Goal: Task Accomplishment & Management: Manage account settings

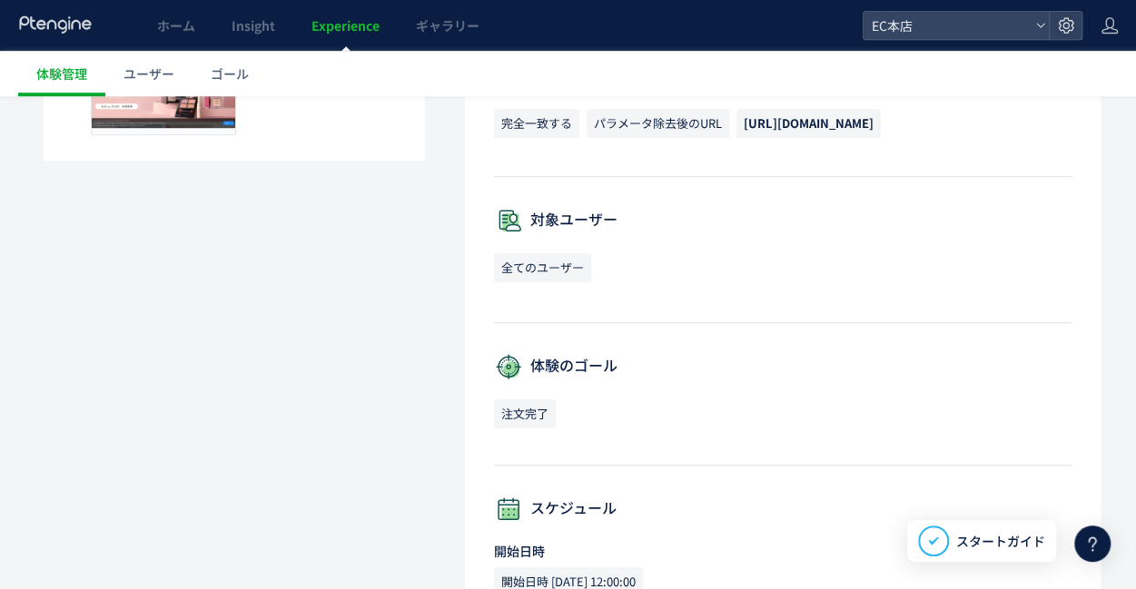
scroll to position [797, 0]
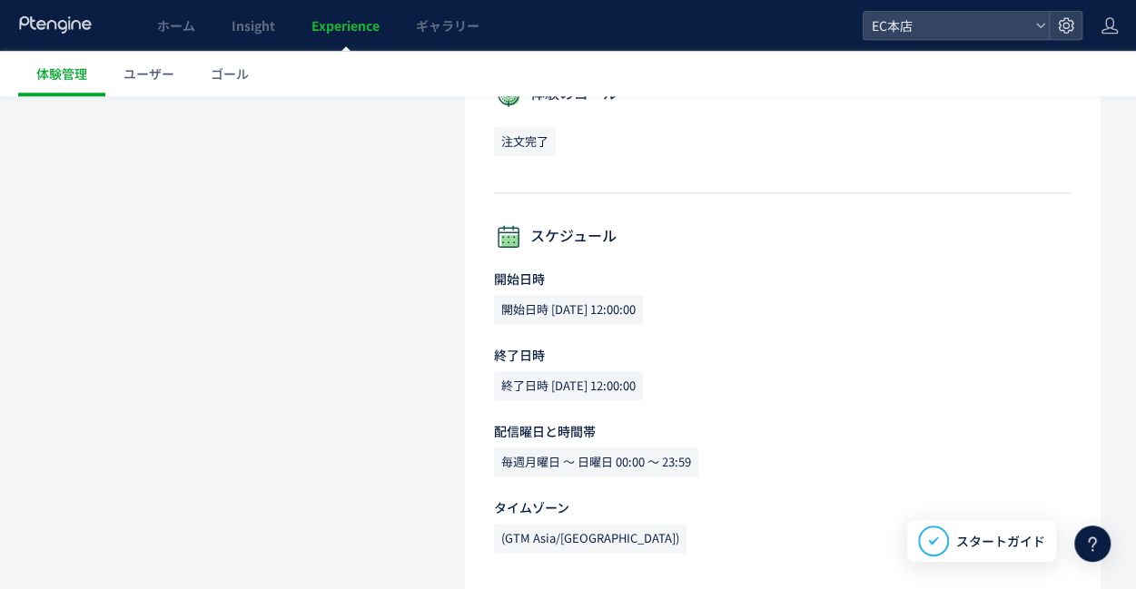
click at [594, 386] on span "終了日時 2025-09-22 12:00:00" at bounding box center [568, 385] width 149 height 29
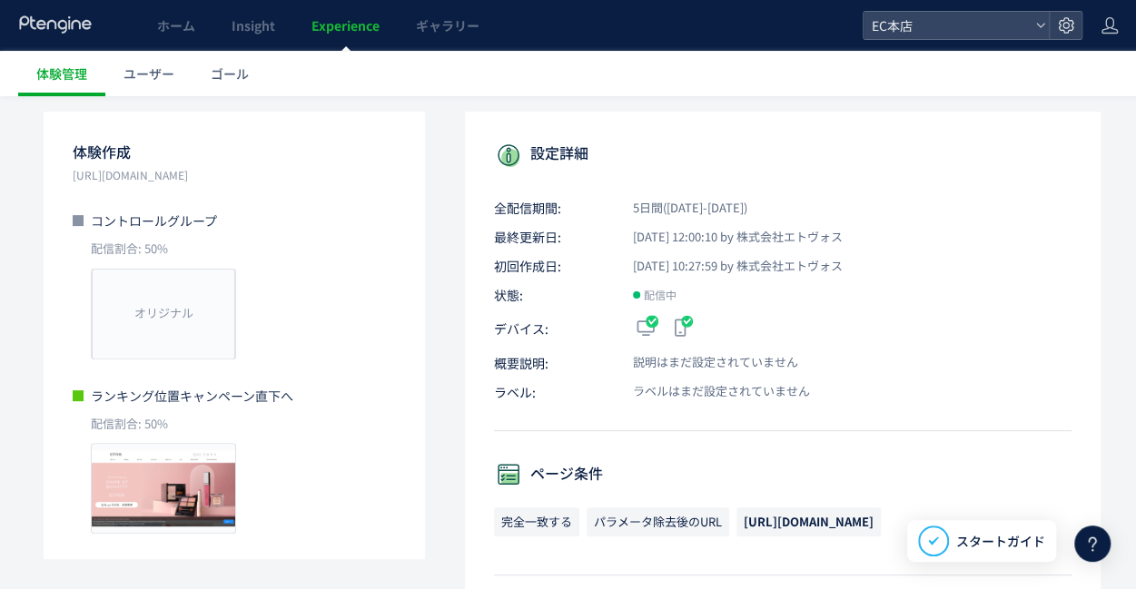
scroll to position [0, 0]
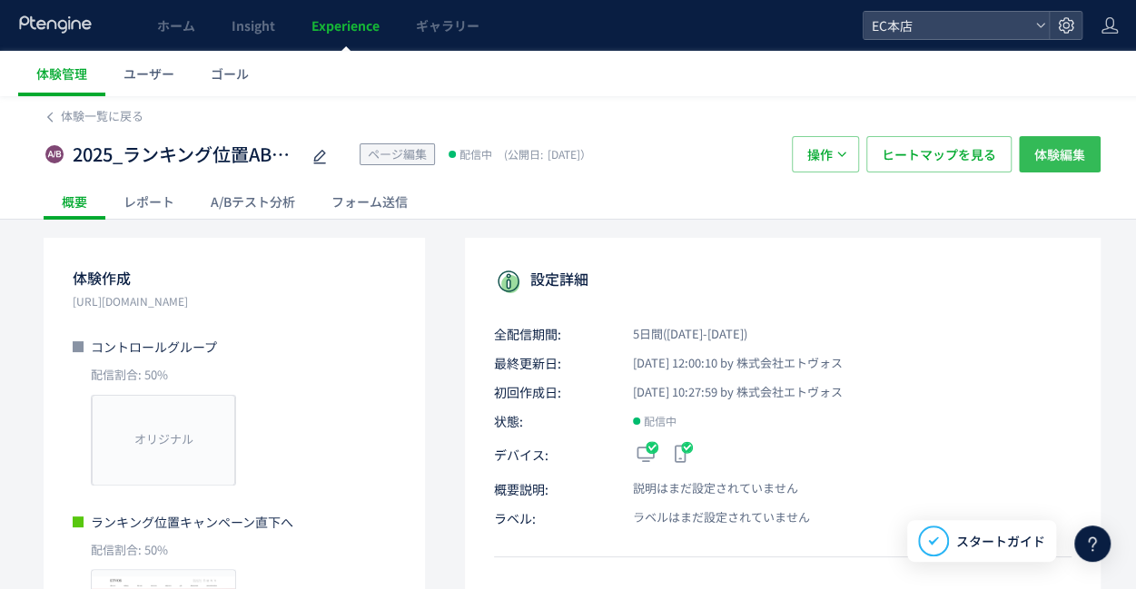
click at [1054, 157] on span "体験編集" at bounding box center [1059, 154] width 51 height 36
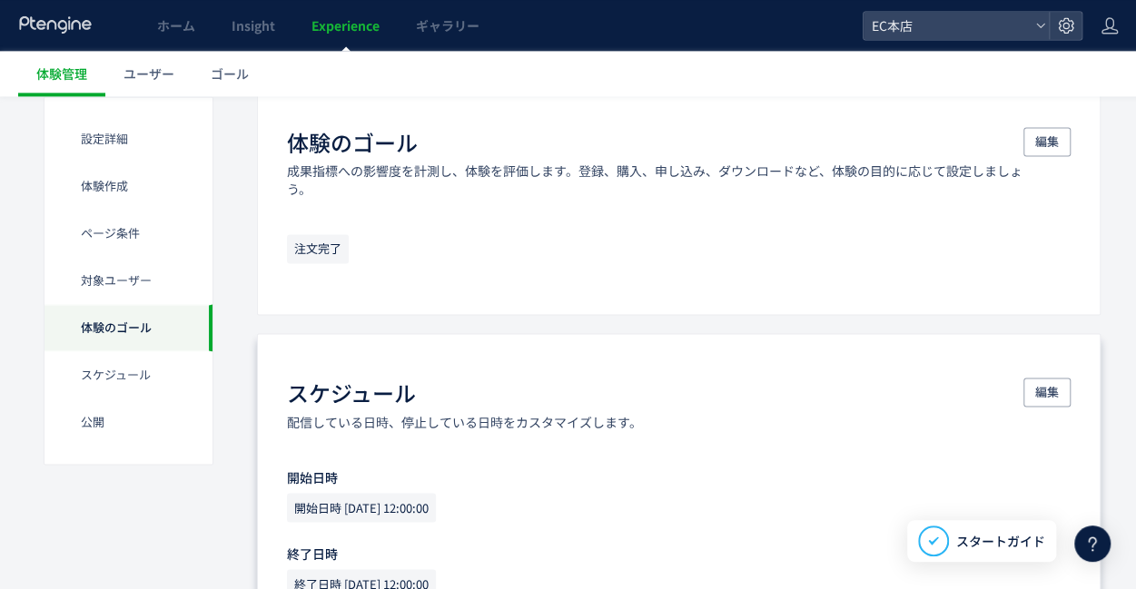
scroll to position [1543, 0]
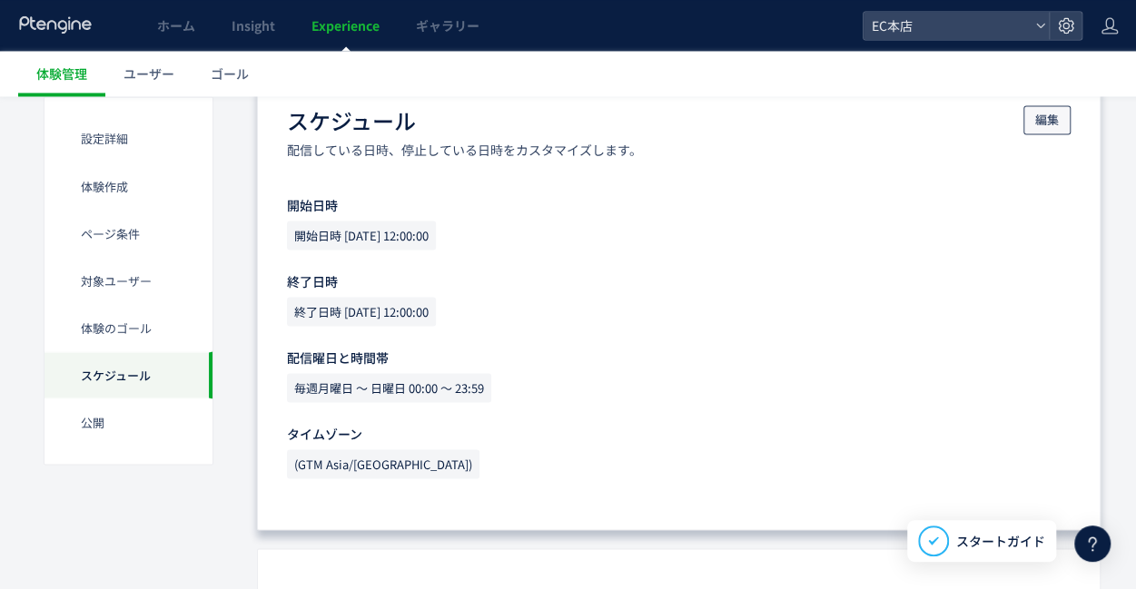
click at [1029, 117] on button "編集" at bounding box center [1046, 119] width 47 height 29
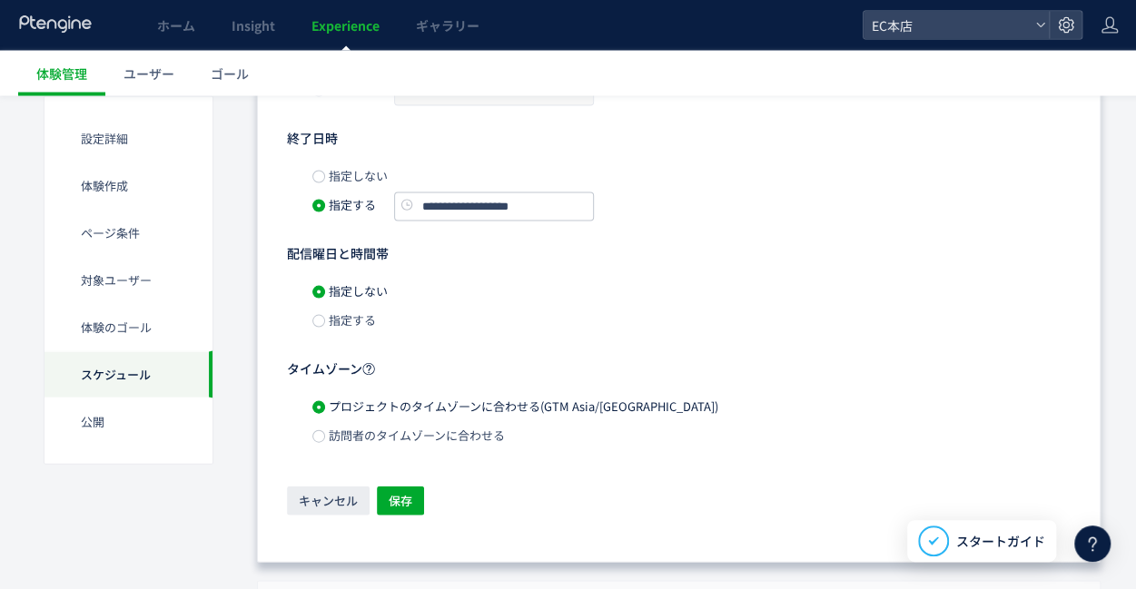
scroll to position [1725, 0]
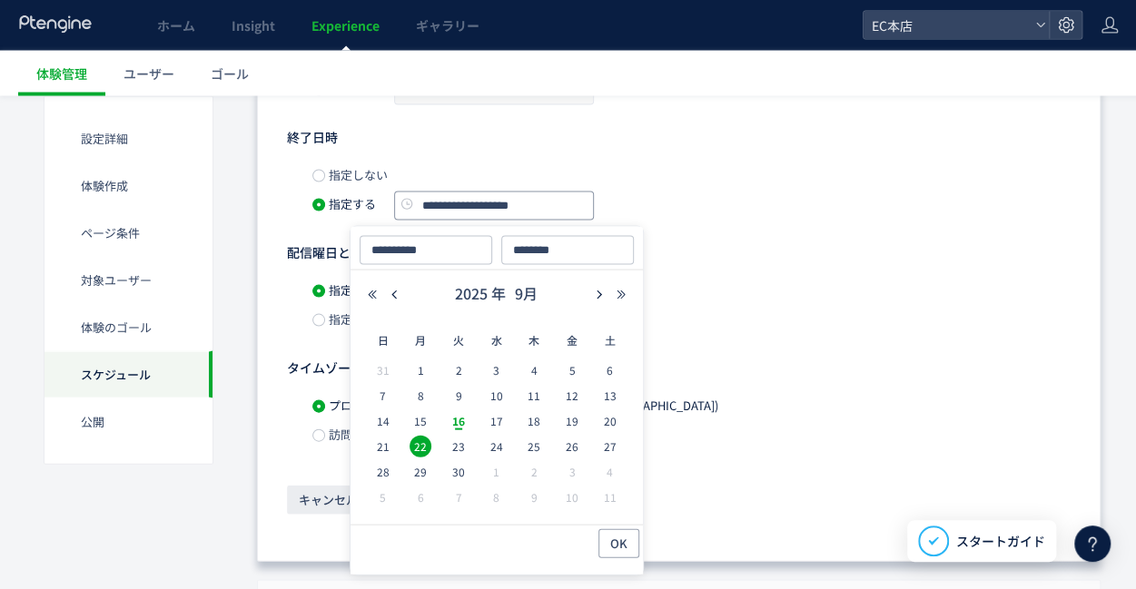
click at [473, 195] on input "**********" at bounding box center [494, 206] width 200 height 29
click at [452, 441] on span "23" at bounding box center [459, 447] width 22 height 22
type input "**********"
click at [605, 544] on button "OK" at bounding box center [618, 543] width 41 height 29
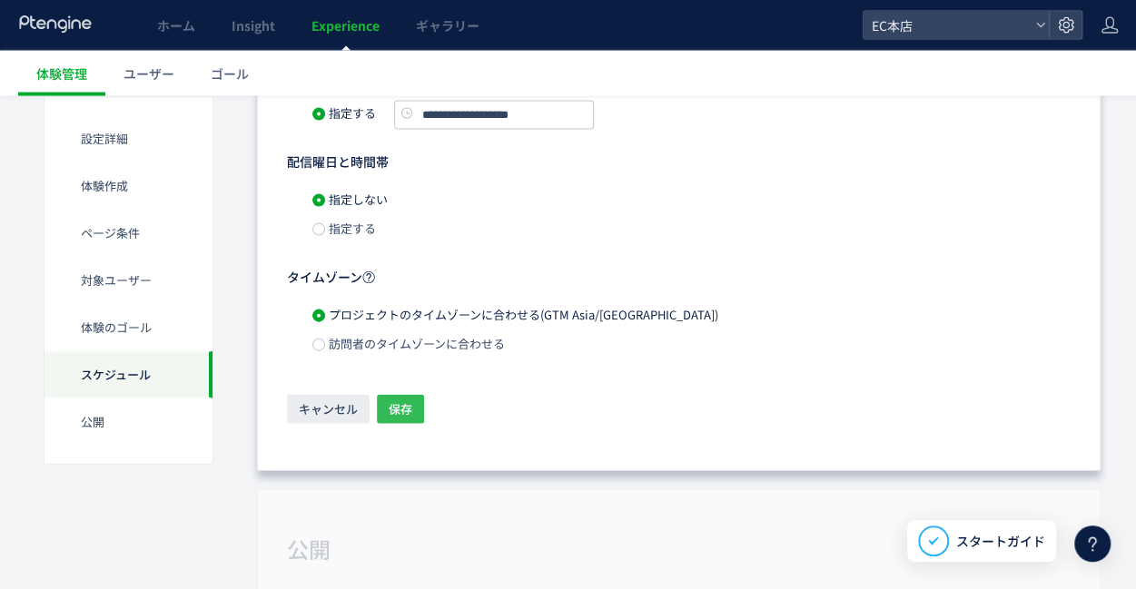
click at [408, 403] on span "保存" at bounding box center [401, 409] width 24 height 29
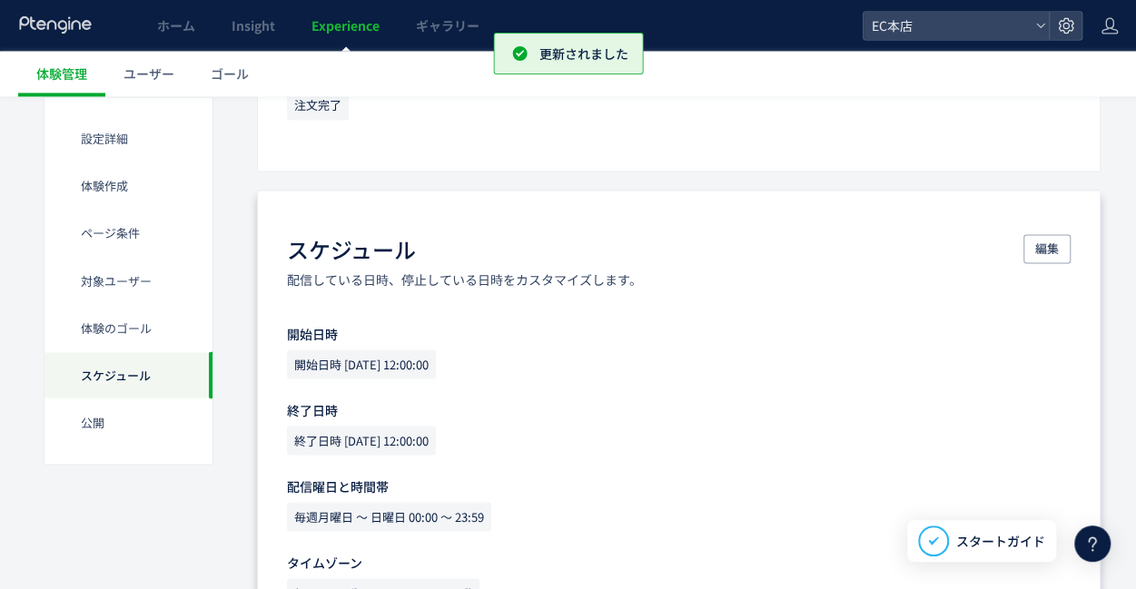
scroll to position [1459, 0]
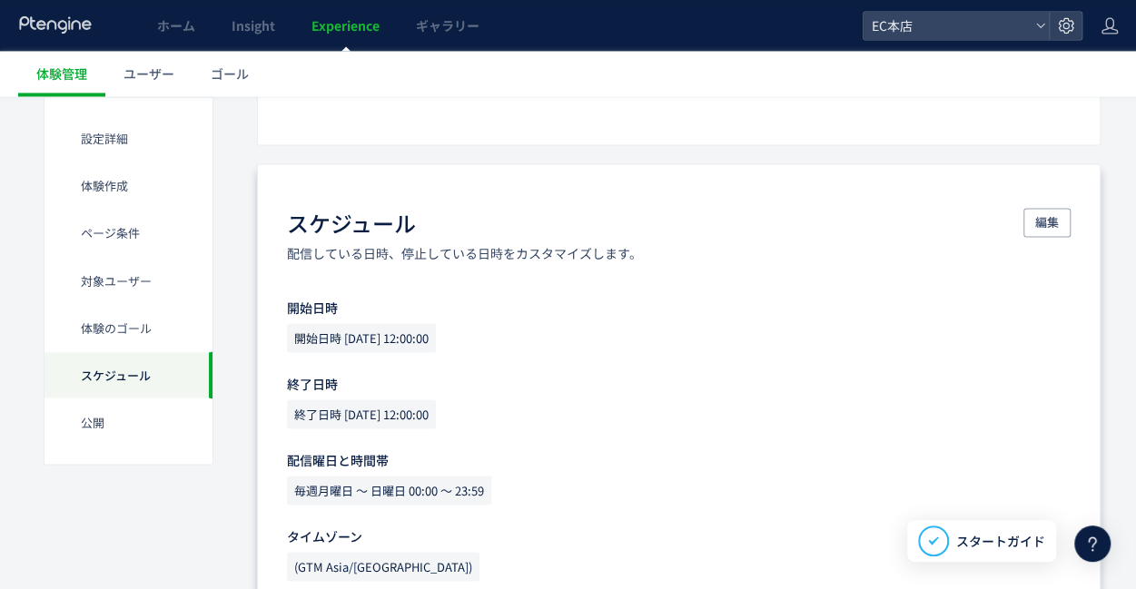
drag, startPoint x: 474, startPoint y: 411, endPoint x: 381, endPoint y: 411, distance: 92.6
click at [381, 411] on div "終了日時 2025-09-23 12:00:00" at bounding box center [678, 417] width 783 height 36
copy span "9-23 12:00:00"
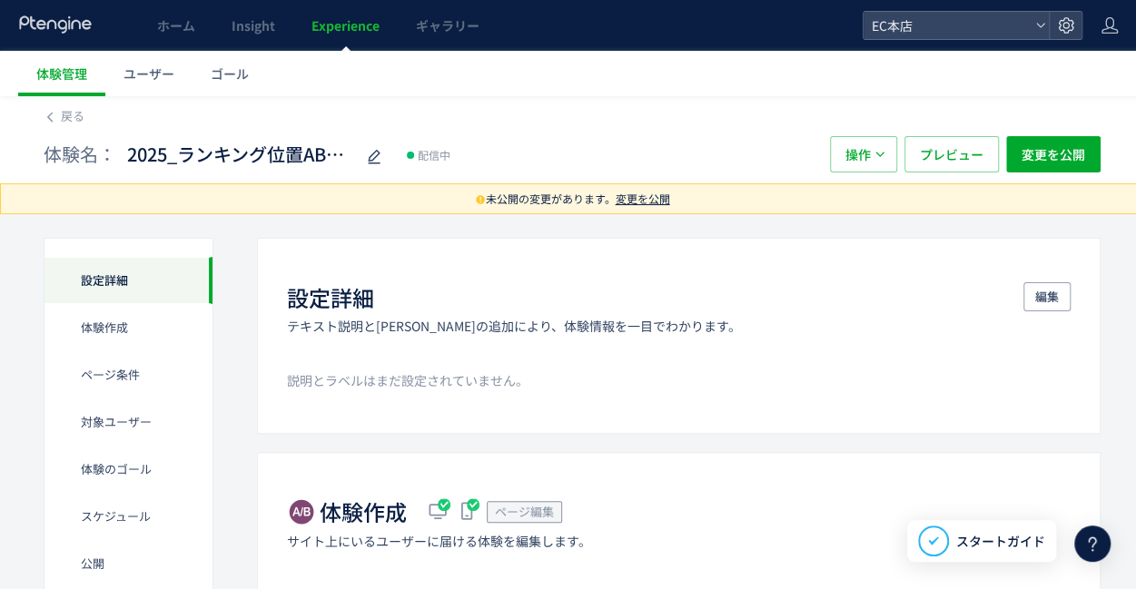
click at [552, 201] on span "未公開の変更があります。 変更を公開" at bounding box center [572, 198] width 1144 height 31
drag, startPoint x: 316, startPoint y: 196, endPoint x: 399, endPoint y: 193, distance: 83.6
click at [321, 195] on span "未公開の変更があります。 変更を公開" at bounding box center [572, 198] width 1144 height 31
click at [636, 198] on span "変更を公開" at bounding box center [642, 198] width 54 height 15
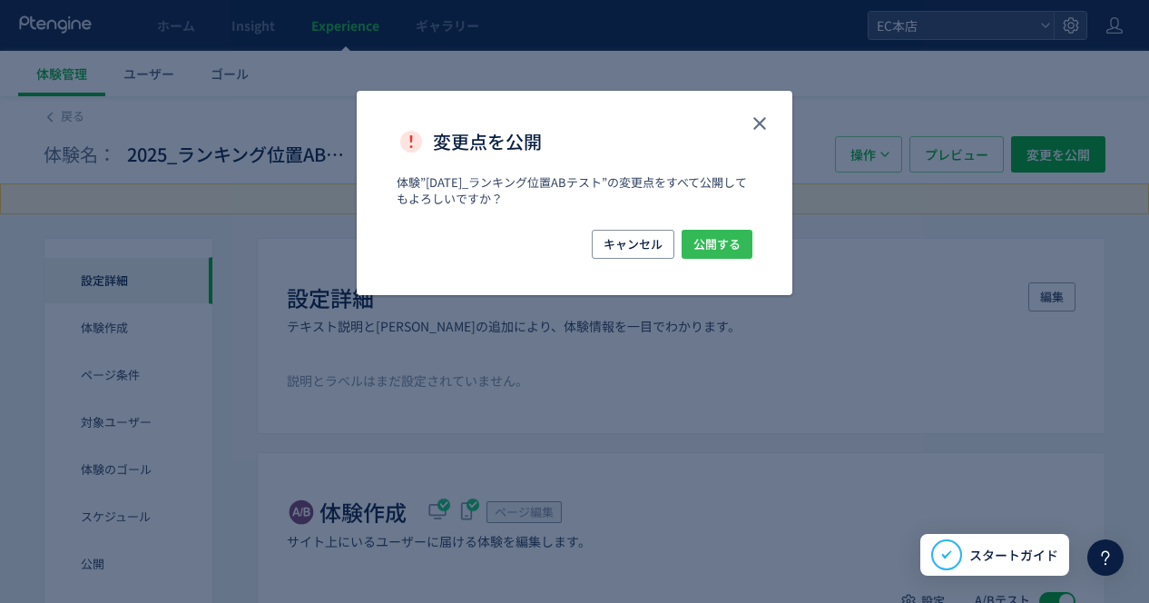
click at [695, 245] on span "公開する" at bounding box center [717, 244] width 47 height 29
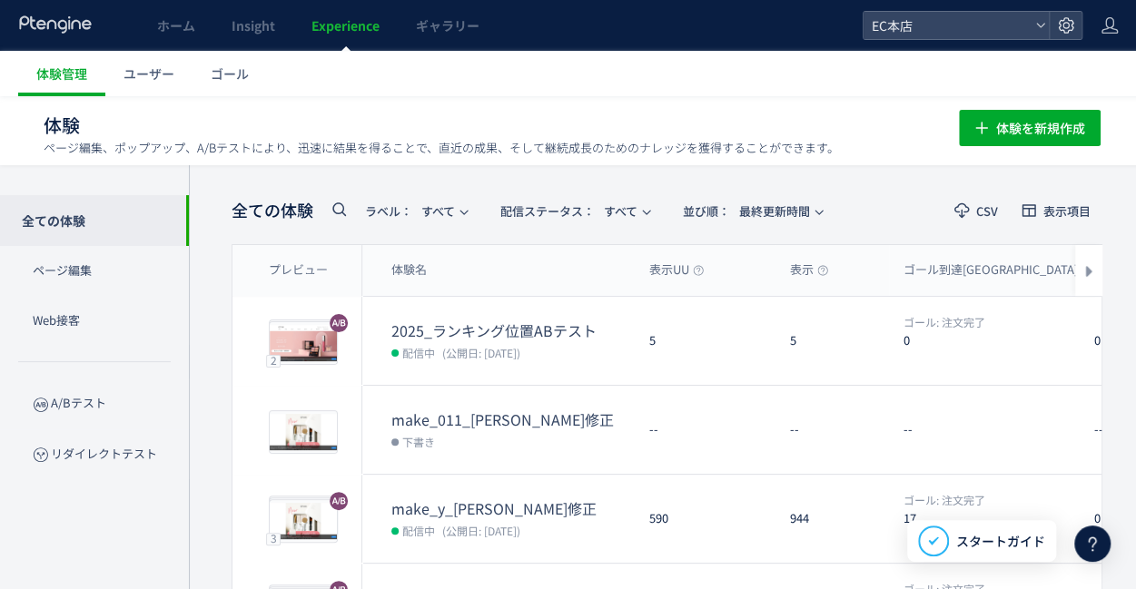
scroll to position [0, 8]
